Goal: Check status: Check status

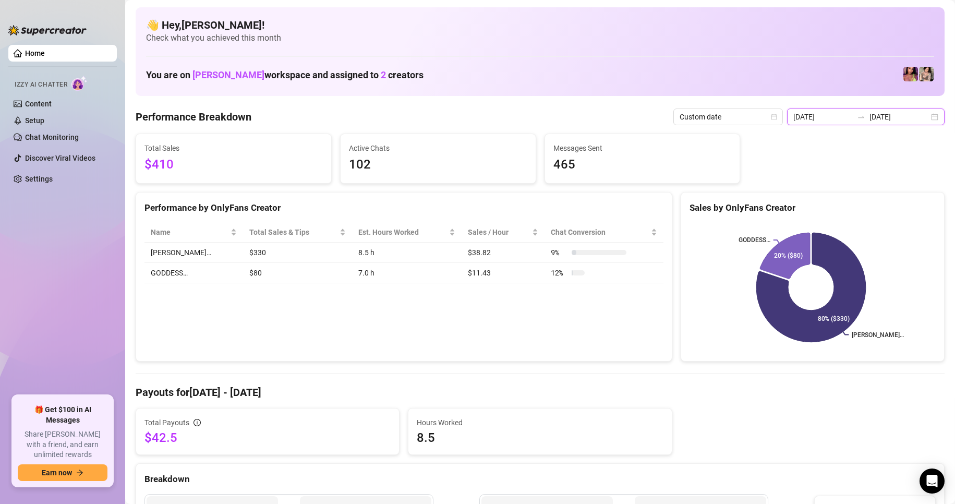
click at [918, 117] on input "[DATE]" at bounding box center [898, 116] width 59 height 11
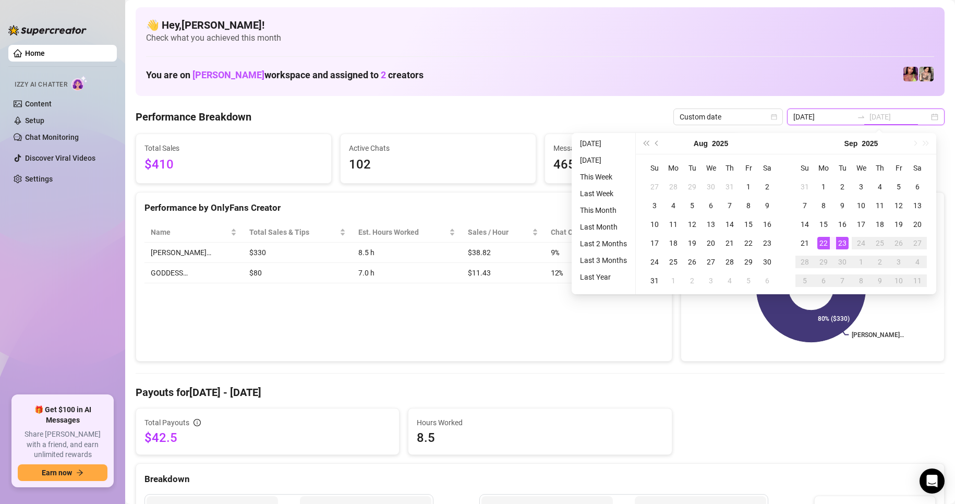
type input "[DATE]"
click at [827, 241] on div "22" at bounding box center [823, 243] width 13 height 13
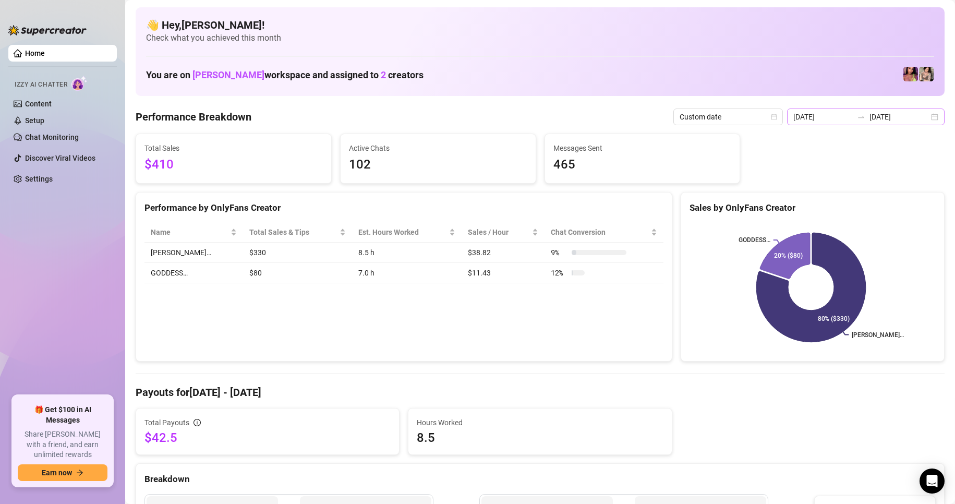
click at [922, 119] on div "[DATE] [DATE]" at bounding box center [865, 116] width 157 height 17
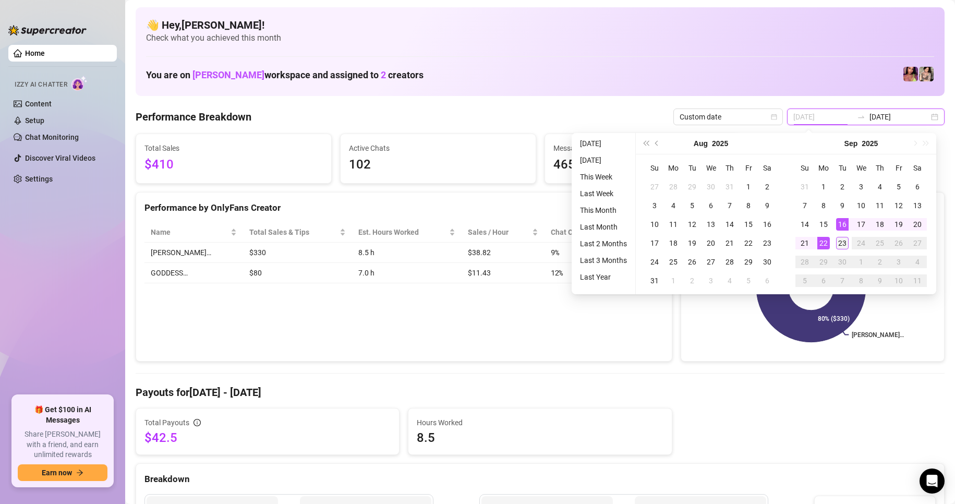
type input "[DATE]"
click at [839, 246] on div "23" at bounding box center [842, 243] width 13 height 13
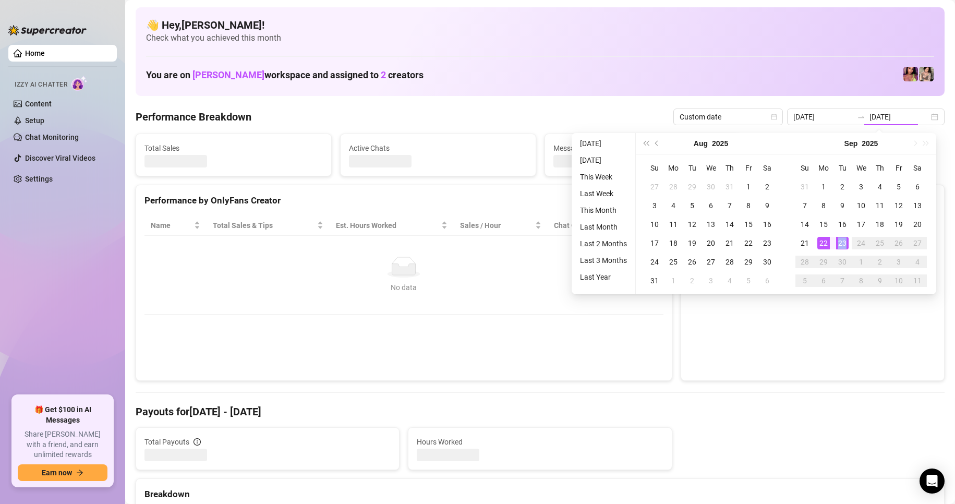
type input "[DATE]"
